Goal: Task Accomplishment & Management: Manage account settings

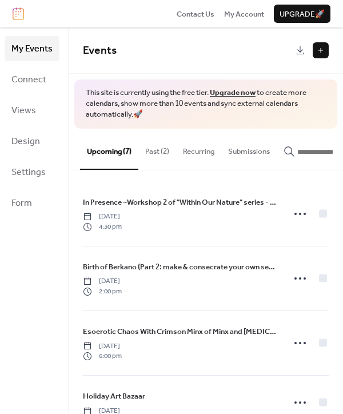
scroll to position [0, 14]
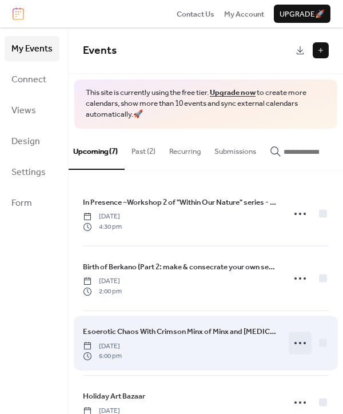
click at [296, 348] on icon at bounding box center [300, 343] width 18 height 18
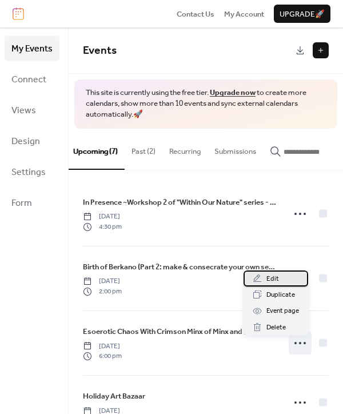
click at [273, 281] on span "Edit" at bounding box center [272, 278] width 13 height 11
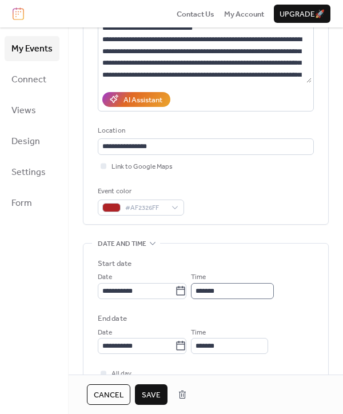
type input "**********"
click at [208, 290] on input "*******" at bounding box center [232, 291] width 83 height 16
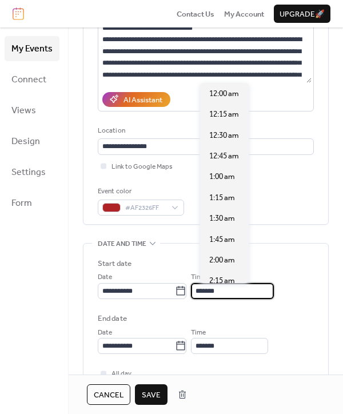
scroll to position [1498, 0]
type input "*******"
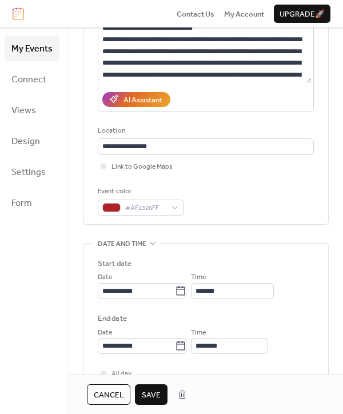
scroll to position [0, 0]
click at [247, 310] on div "**********" at bounding box center [206, 306] width 216 height 96
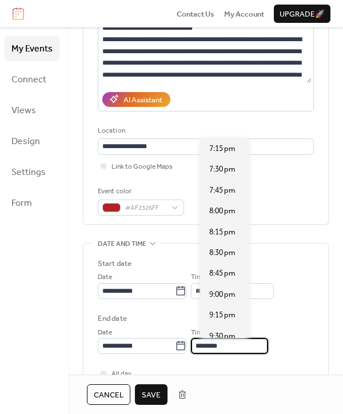
click at [210, 346] on input "********" at bounding box center [229, 346] width 77 height 16
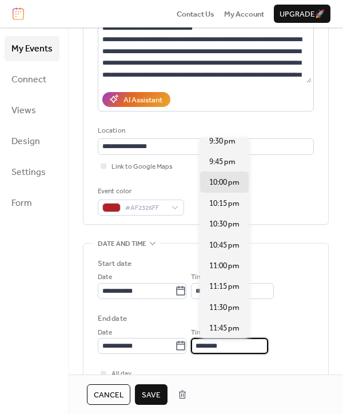
click at [211, 346] on input "********" at bounding box center [229, 346] width 77 height 16
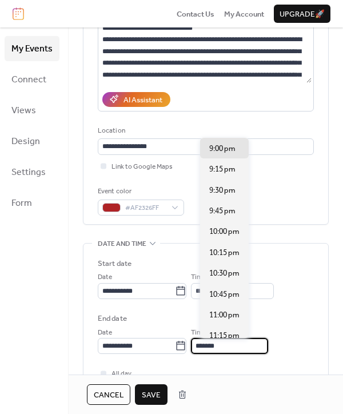
type input "*******"
click at [300, 340] on div "**********" at bounding box center [206, 340] width 216 height 28
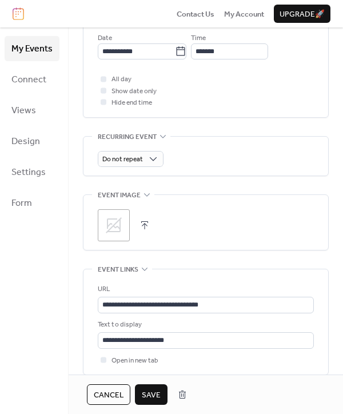
scroll to position [440, 0]
click at [152, 387] on button "Save" at bounding box center [151, 394] width 33 height 21
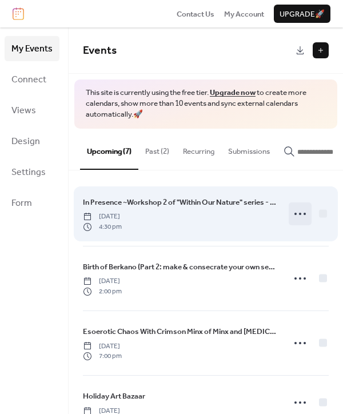
click at [298, 214] on icon at bounding box center [300, 214] width 18 height 18
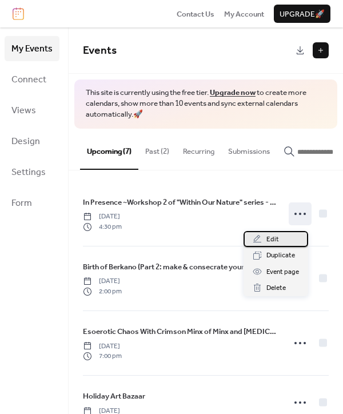
click at [276, 238] on span "Edit" at bounding box center [272, 239] width 13 height 11
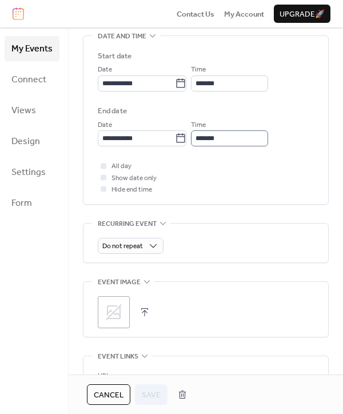
scroll to position [357, 0]
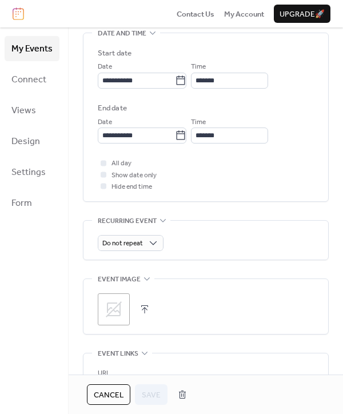
click at [110, 301] on icon at bounding box center [114, 309] width 18 height 18
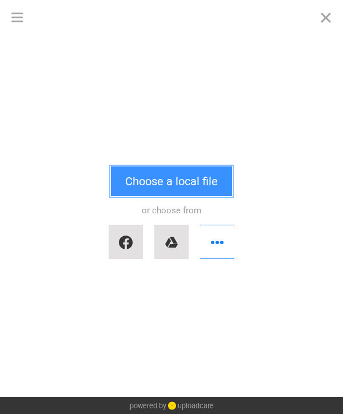
click at [150, 185] on button "Choose a local file" at bounding box center [171, 181] width 121 height 30
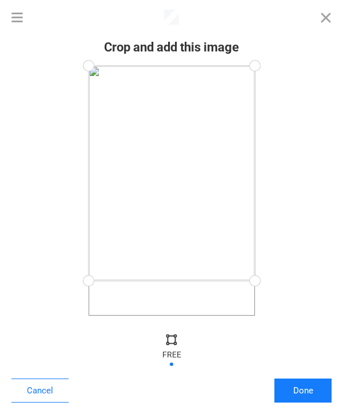
drag, startPoint x: 254, startPoint y: 314, endPoint x: 293, endPoint y: 281, distance: 50.7
click at [293, 281] on div at bounding box center [171, 191] width 320 height 250
drag, startPoint x: 252, startPoint y: 66, endPoint x: 269, endPoint y: 122, distance: 59.3
click at [269, 122] on div at bounding box center [171, 191] width 320 height 250
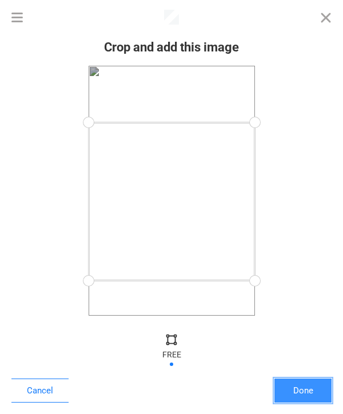
click at [295, 389] on button "Done" at bounding box center [302, 391] width 57 height 24
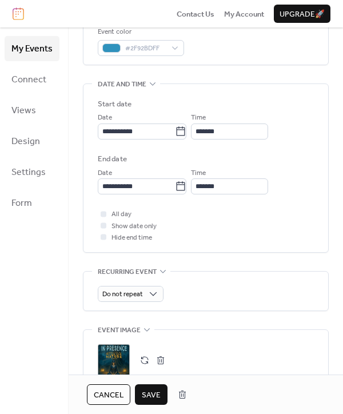
scroll to position [304, 0]
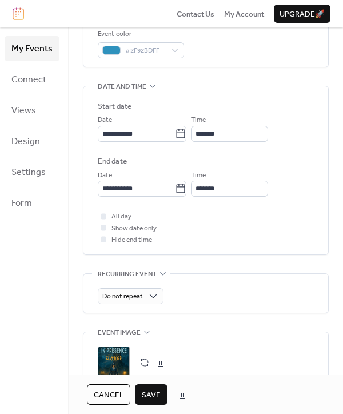
click at [152, 389] on span "Save" at bounding box center [151, 394] width 19 height 11
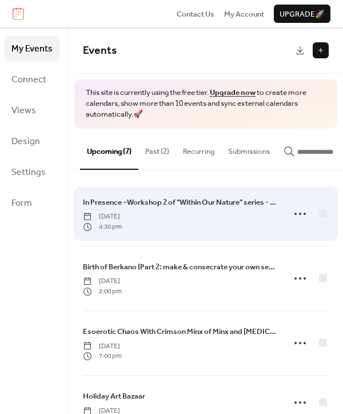
click at [191, 208] on span "In Presence ~Workshop 2 of "Within Our Nature" series - $45" at bounding box center [180, 202] width 194 height 11
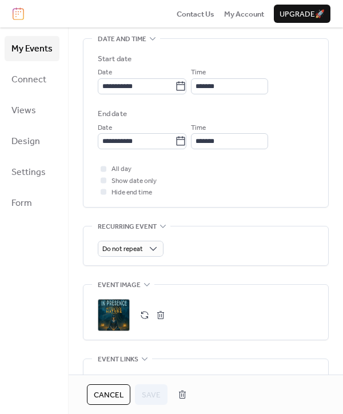
scroll to position [363, 0]
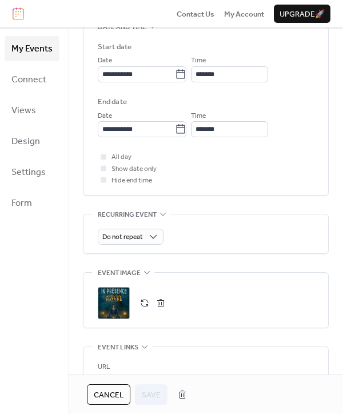
click at [106, 295] on div ";" at bounding box center [114, 303] width 32 height 32
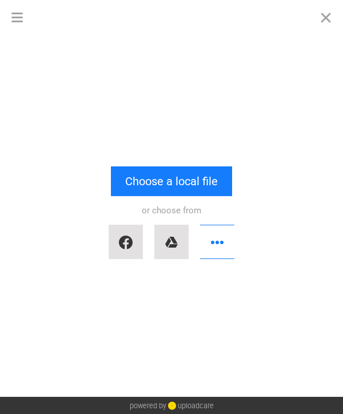
scroll to position [0, 0]
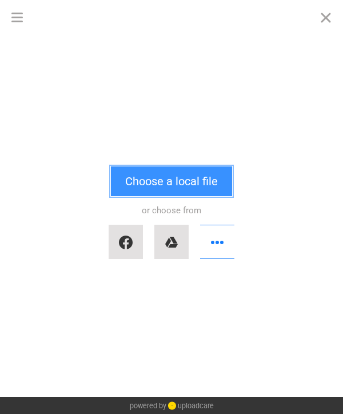
click at [200, 183] on button "Choose a local file" at bounding box center [171, 181] width 121 height 30
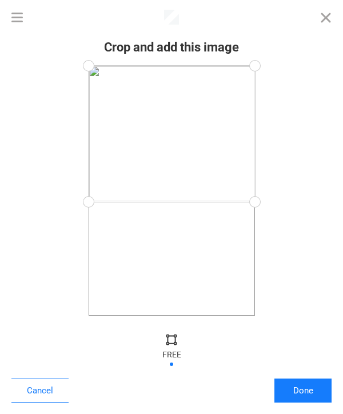
drag, startPoint x: 254, startPoint y: 315, endPoint x: 277, endPoint y: 202, distance: 115.5
click at [277, 202] on div at bounding box center [171, 191] width 320 height 250
drag, startPoint x: 254, startPoint y: 63, endPoint x: 274, endPoint y: 110, distance: 51.0
click at [274, 110] on div at bounding box center [171, 191] width 320 height 250
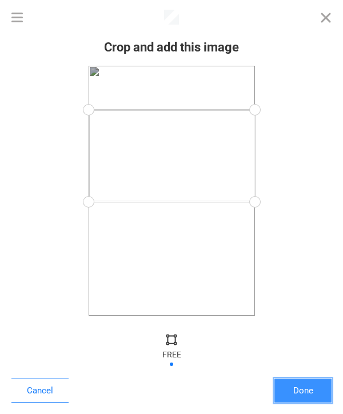
click at [302, 389] on button "Done" at bounding box center [302, 391] width 57 height 24
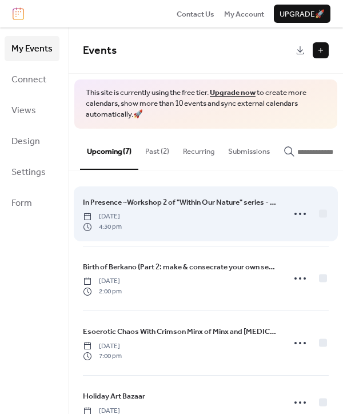
click at [188, 215] on div "In Presence ~Workshop 2 of "Within Our Nature" series - $45 Sunday, November 2,…" at bounding box center [180, 213] width 194 height 35
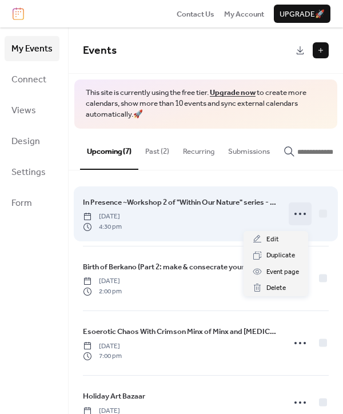
click at [296, 216] on icon at bounding box center [300, 214] width 18 height 18
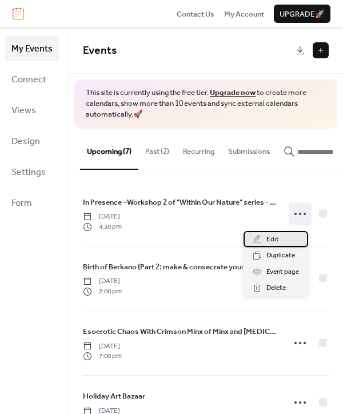
click at [272, 234] on span "Edit" at bounding box center [272, 239] width 13 height 11
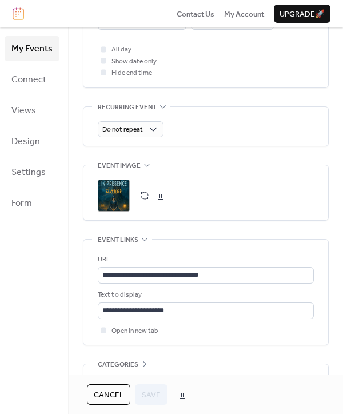
scroll to position [471, 0]
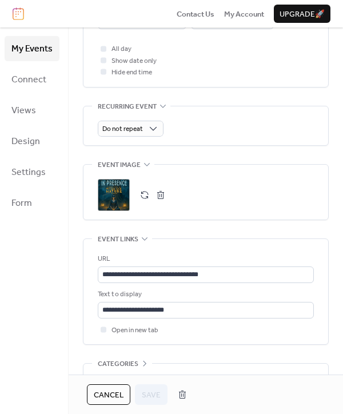
click at [161, 195] on button "button" at bounding box center [161, 195] width 16 height 16
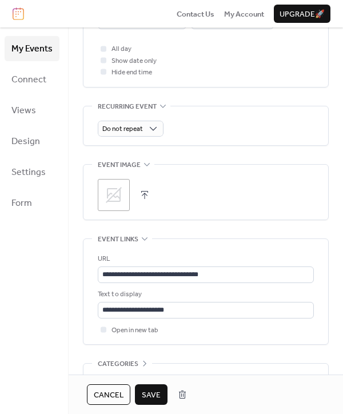
click at [141, 196] on button "button" at bounding box center [145, 195] width 16 height 16
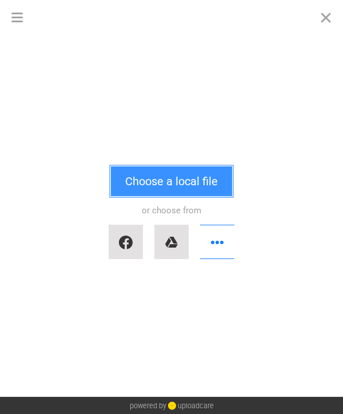
click at [162, 191] on button "Choose a local file" at bounding box center [171, 181] width 121 height 30
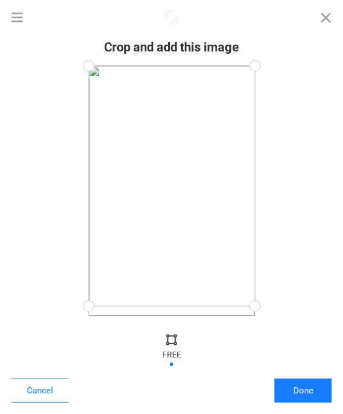
drag, startPoint x: 253, startPoint y: 314, endPoint x: 279, endPoint y: 306, distance: 26.9
click at [279, 306] on div at bounding box center [171, 191] width 320 height 250
drag, startPoint x: 252, startPoint y: 67, endPoint x: 296, endPoint y: 201, distance: 140.9
click at [296, 201] on div at bounding box center [171, 191] width 320 height 250
drag, startPoint x: 254, startPoint y: 204, endPoint x: 253, endPoint y: 198, distance: 5.7
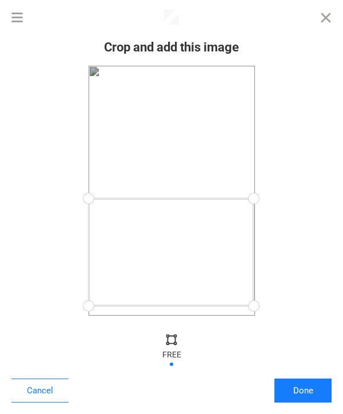
click at [253, 198] on div at bounding box center [254, 199] width 26 height 26
drag, startPoint x: 250, startPoint y: 304, endPoint x: 263, endPoint y: 322, distance: 21.7
click at [263, 322] on div "Crop and add this image Cancel Done" at bounding box center [171, 224] width 343 height 380
click at [262, 317] on div "Crop and add this image Cancel Done" at bounding box center [171, 224] width 343 height 380
click at [277, 326] on div "Crop and add this image Cancel Done" at bounding box center [171, 224] width 343 height 380
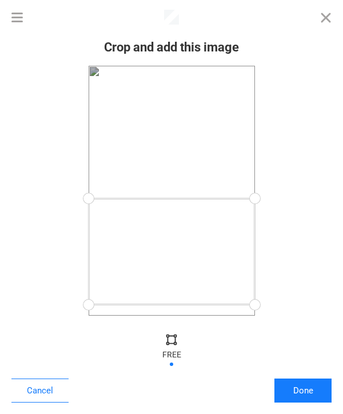
drag, startPoint x: 249, startPoint y: 317, endPoint x: 258, endPoint y: 305, distance: 15.2
click at [258, 305] on div at bounding box center [255, 305] width 26 height 26
click at [321, 393] on button "Done" at bounding box center [302, 391] width 57 height 24
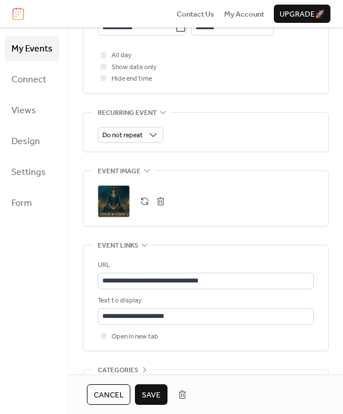
click at [148, 389] on span "Save" at bounding box center [151, 394] width 19 height 11
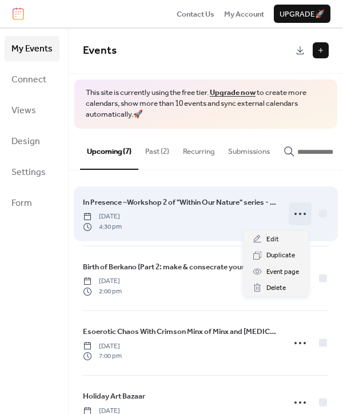
click at [295, 218] on icon at bounding box center [300, 214] width 18 height 18
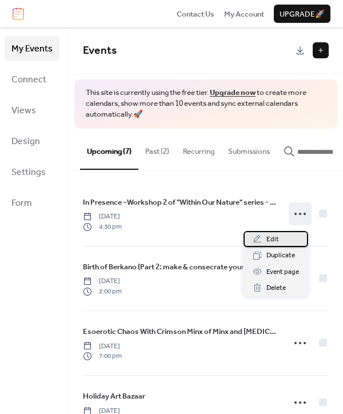
click at [282, 238] on div "Edit" at bounding box center [276, 239] width 65 height 16
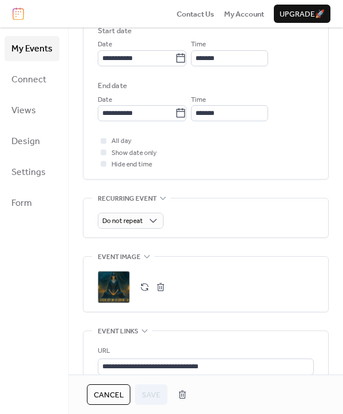
scroll to position [386, 0]
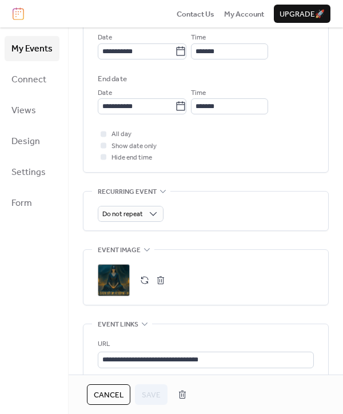
click at [157, 283] on button "button" at bounding box center [161, 280] width 16 height 16
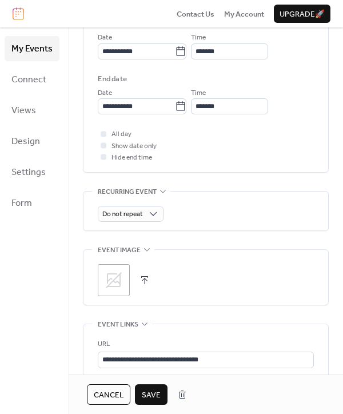
click at [143, 286] on button "button" at bounding box center [145, 280] width 16 height 16
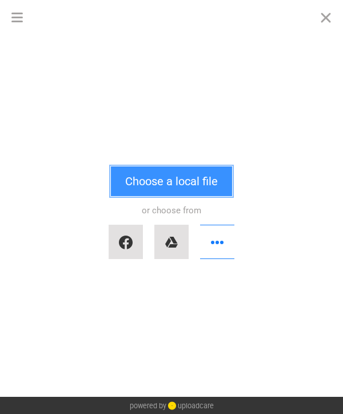
click at [202, 184] on button "Choose a local file" at bounding box center [171, 181] width 121 height 30
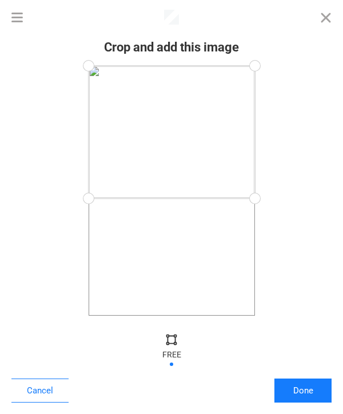
drag, startPoint x: 258, startPoint y: 314, endPoint x: 260, endPoint y: 198, distance: 115.5
click at [260, 198] on div at bounding box center [255, 199] width 26 height 26
drag, startPoint x: 251, startPoint y: 69, endPoint x: 269, endPoint y: 115, distance: 49.3
click at [269, 115] on div at bounding box center [171, 191] width 320 height 250
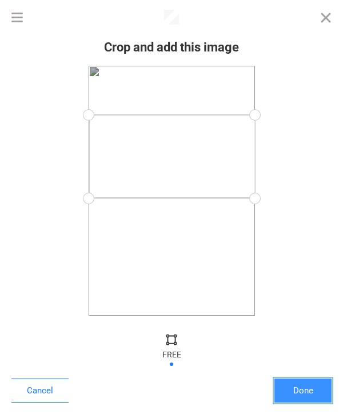
click at [308, 391] on button "Done" at bounding box center [302, 391] width 57 height 24
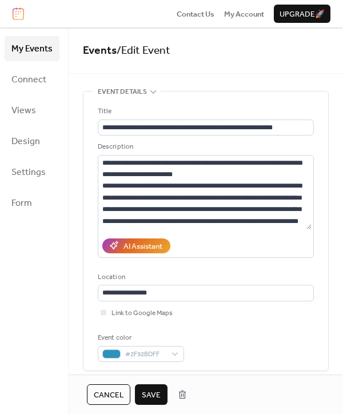
scroll to position [465, 0]
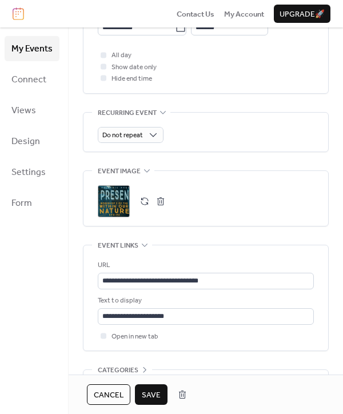
click at [159, 389] on button "Save" at bounding box center [151, 394] width 33 height 21
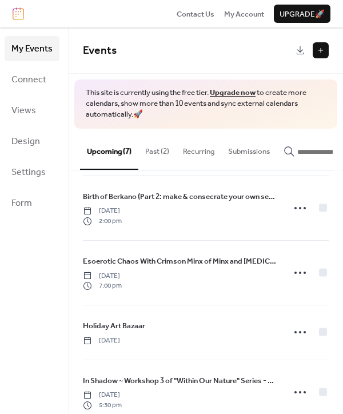
scroll to position [71, 0]
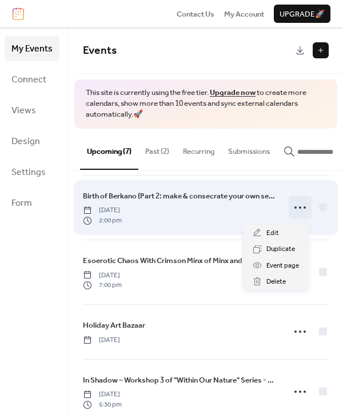
click at [296, 208] on icon at bounding box center [300, 207] width 18 height 18
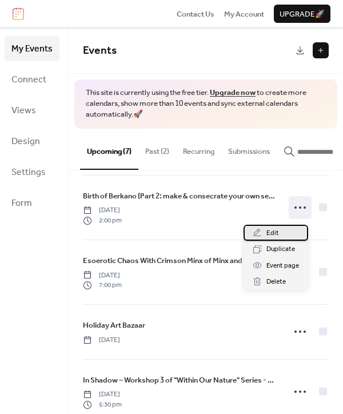
click at [274, 230] on span "Edit" at bounding box center [272, 233] width 13 height 11
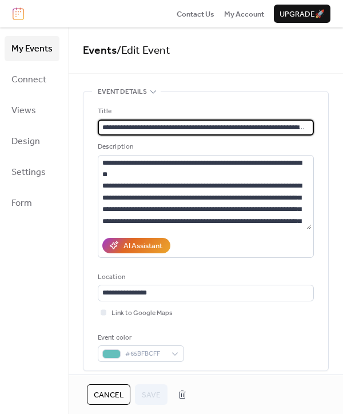
click at [294, 126] on input "**********" at bounding box center [205, 127] width 214 height 16
type input "**********"
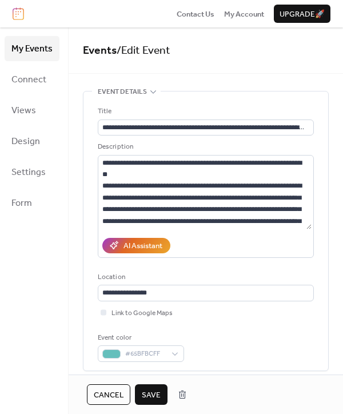
click at [148, 397] on span "Save" at bounding box center [151, 394] width 19 height 11
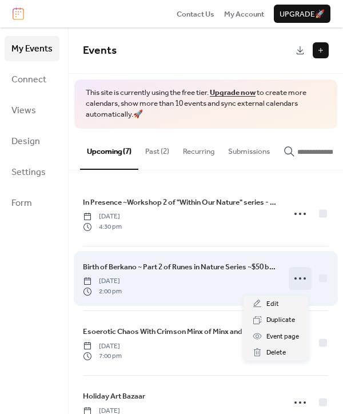
click at [293, 288] on icon at bounding box center [300, 278] width 18 height 18
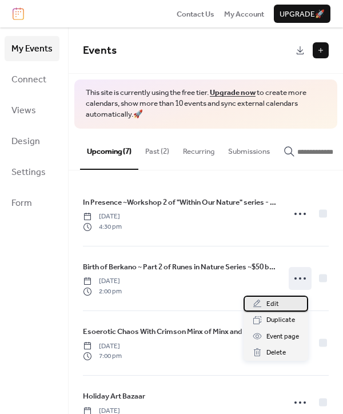
click at [283, 302] on div "Edit" at bounding box center [276, 304] width 65 height 16
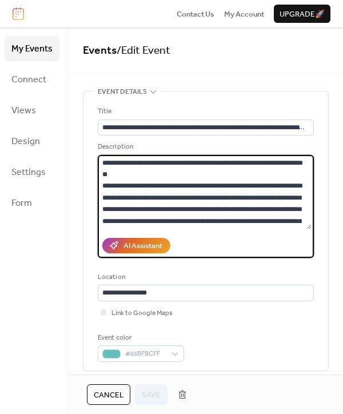
click at [131, 174] on textarea at bounding box center [205, 192] width 214 height 74
click at [248, 160] on textarea at bounding box center [205, 192] width 214 height 74
click at [193, 185] on textarea at bounding box center [205, 192] width 214 height 74
click at [180, 174] on textarea at bounding box center [205, 192] width 214 height 74
click at [230, 161] on textarea at bounding box center [205, 192] width 214 height 74
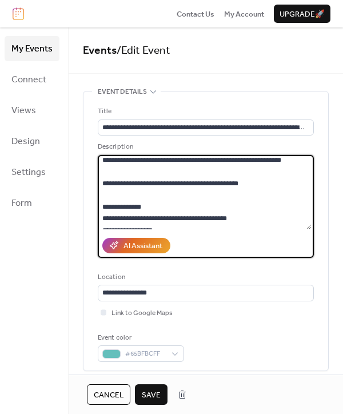
scroll to position [228, 0]
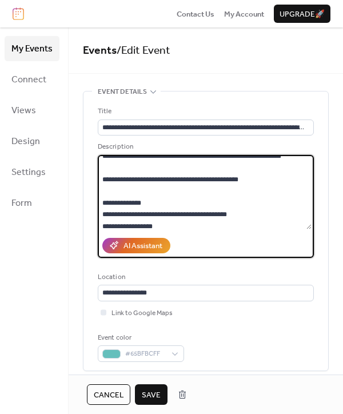
type textarea "**********"
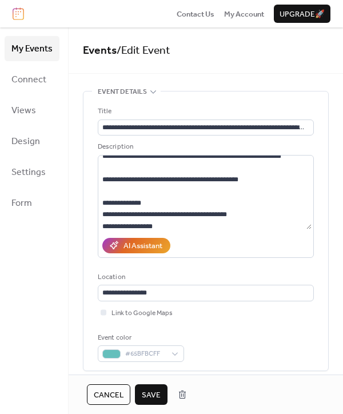
click at [142, 392] on span "Save" at bounding box center [151, 394] width 19 height 11
